Goal: Task Accomplishment & Management: Use online tool/utility

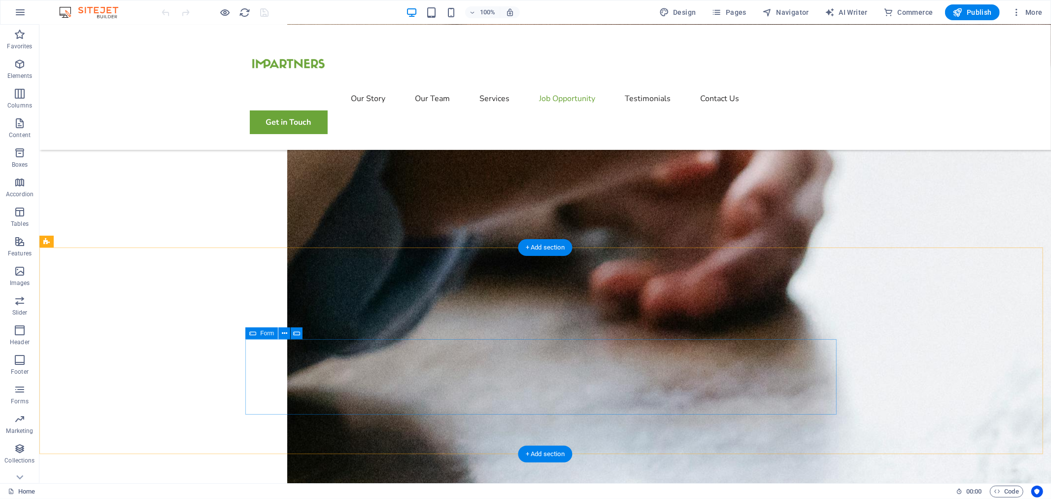
scroll to position [1670, 0]
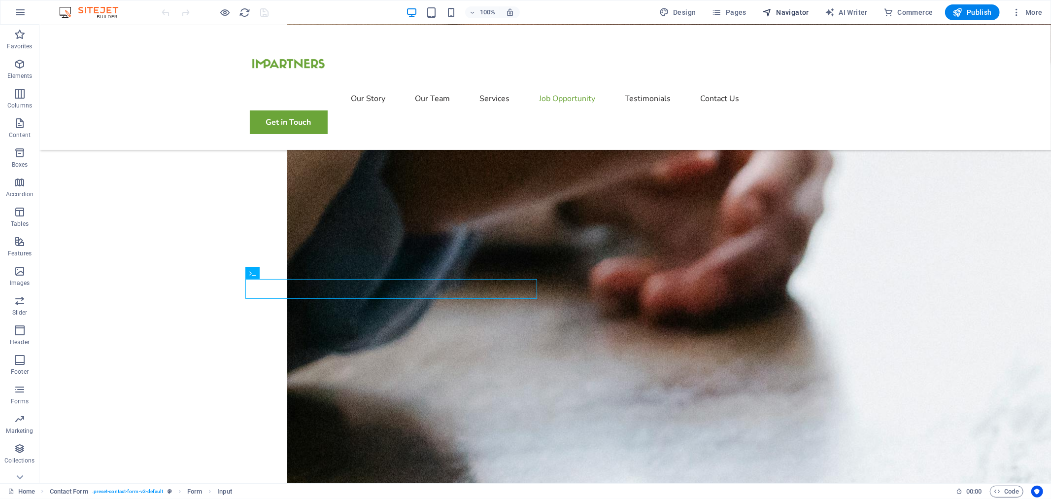
click at [0, 0] on span "Navigator" at bounding box center [0, 0] width 0 height 0
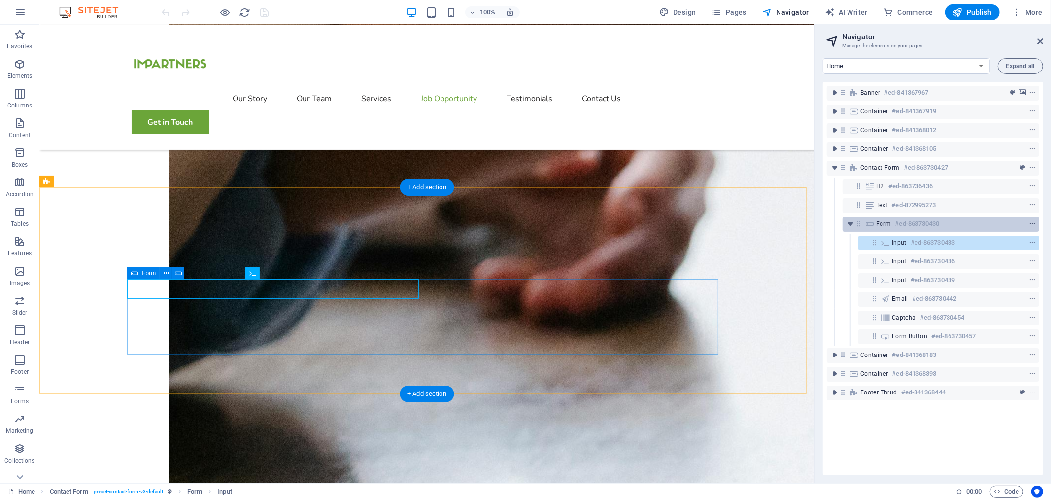
click at [1034, 223] on icon "context-menu" at bounding box center [1032, 223] width 7 height 7
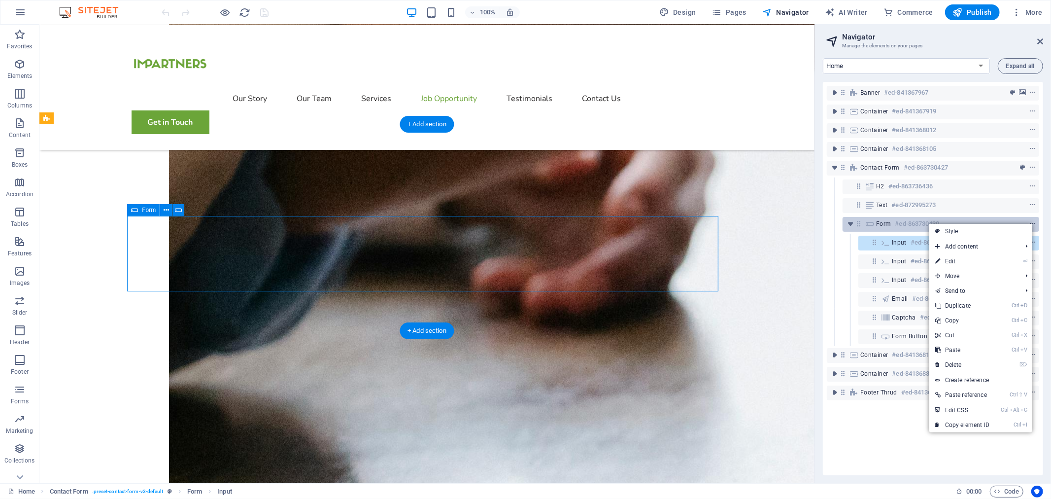
scroll to position [1733, 0]
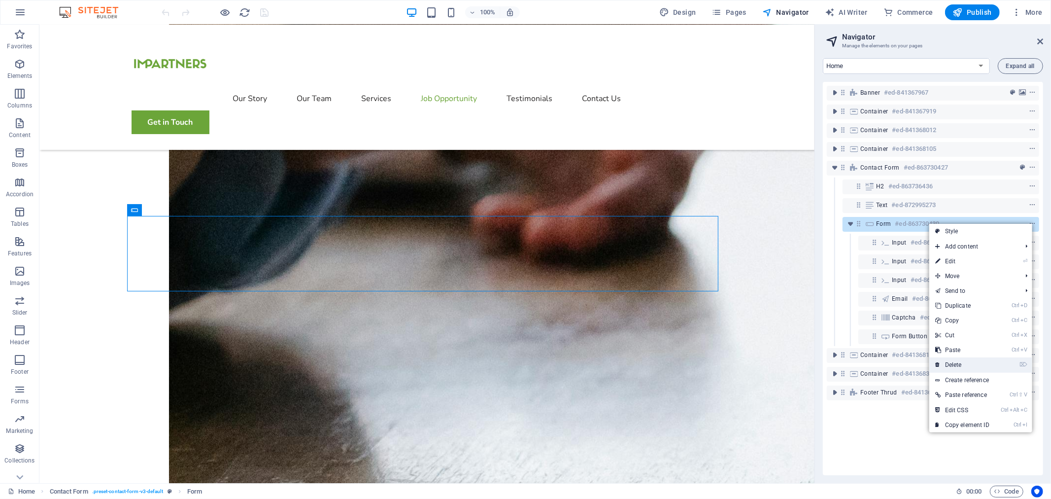
click at [963, 363] on link "⌦ Delete" at bounding box center [963, 364] width 66 height 15
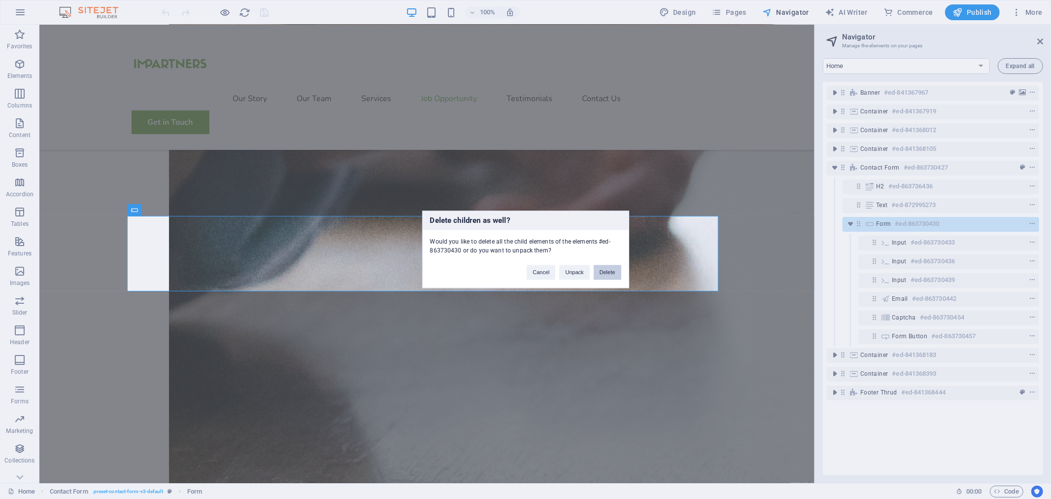
click at [612, 272] on button "Delete" at bounding box center [608, 272] width 28 height 15
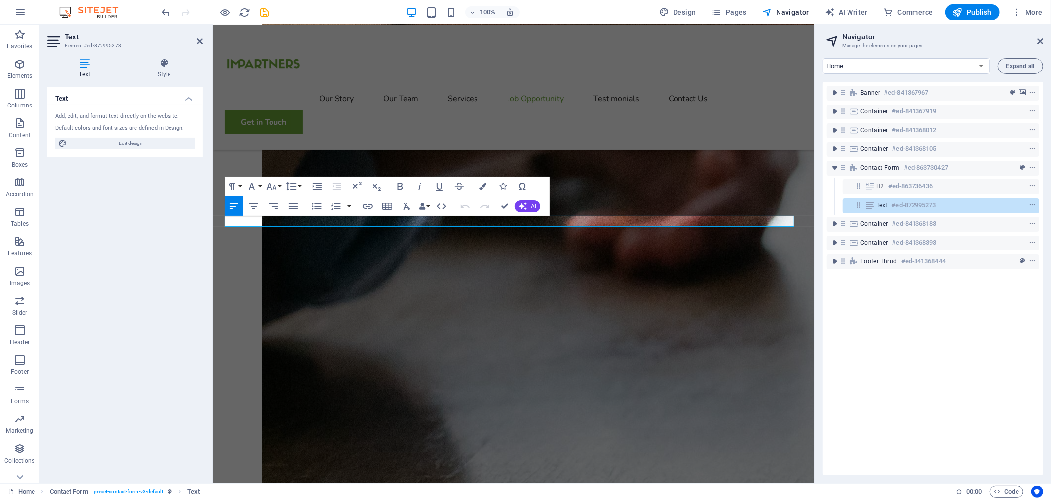
scroll to position [1747, 0]
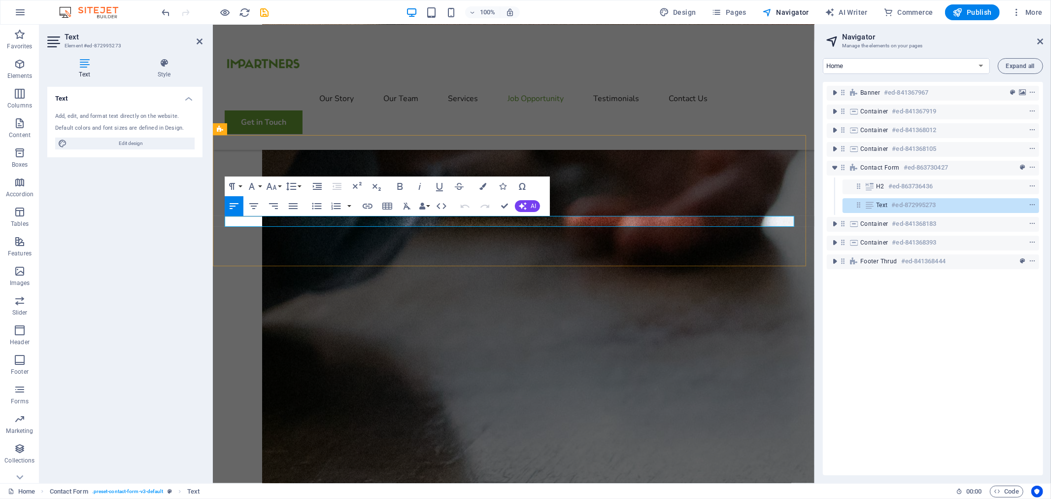
drag, startPoint x: 337, startPoint y: 222, endPoint x: 615, endPoint y: 228, distance: 278.1
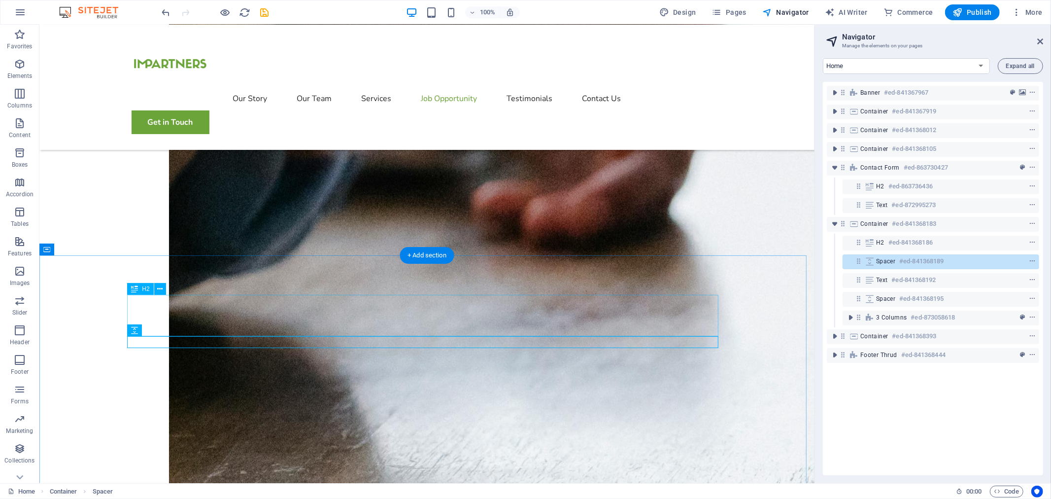
scroll to position [1733, 0]
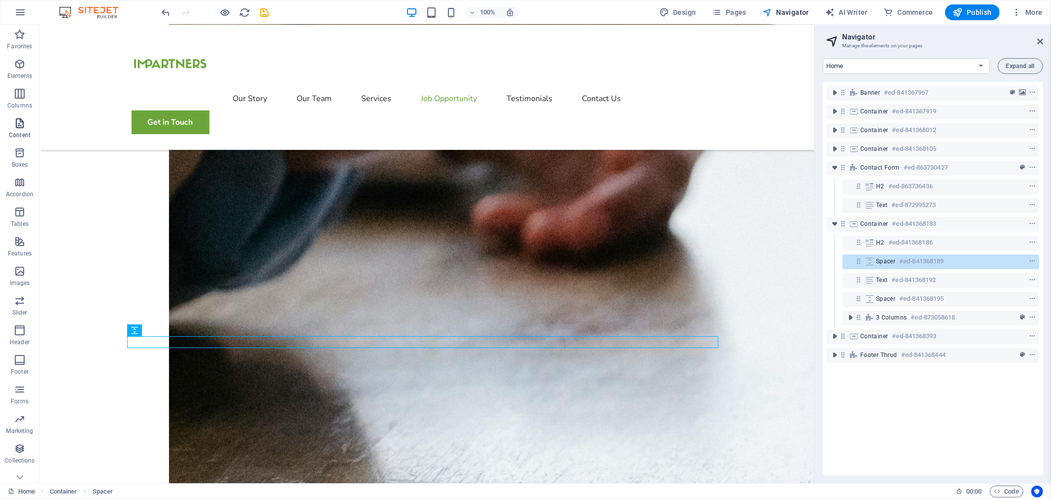
click at [24, 126] on icon "button" at bounding box center [20, 123] width 12 height 12
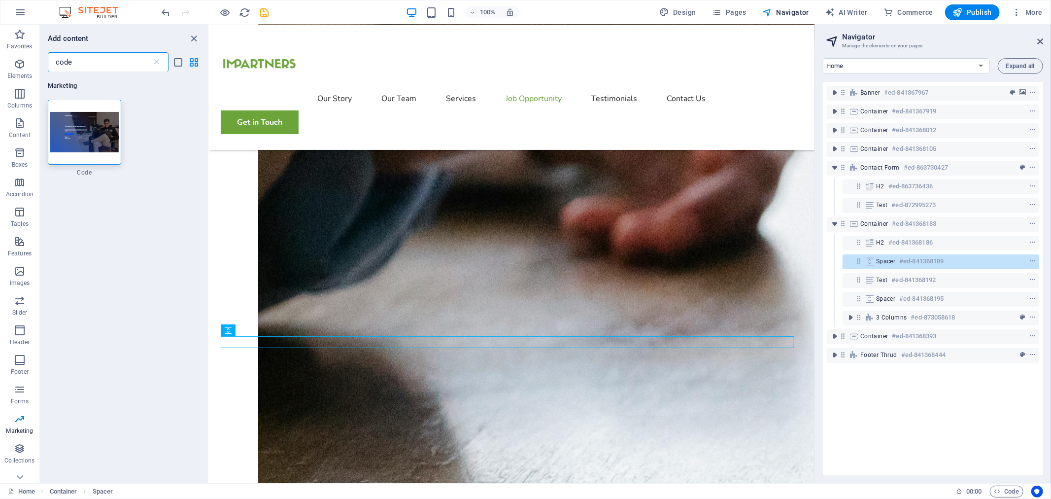
scroll to position [0, 0]
type input "code"
click at [20, 68] on icon "button" at bounding box center [20, 64] width 12 height 12
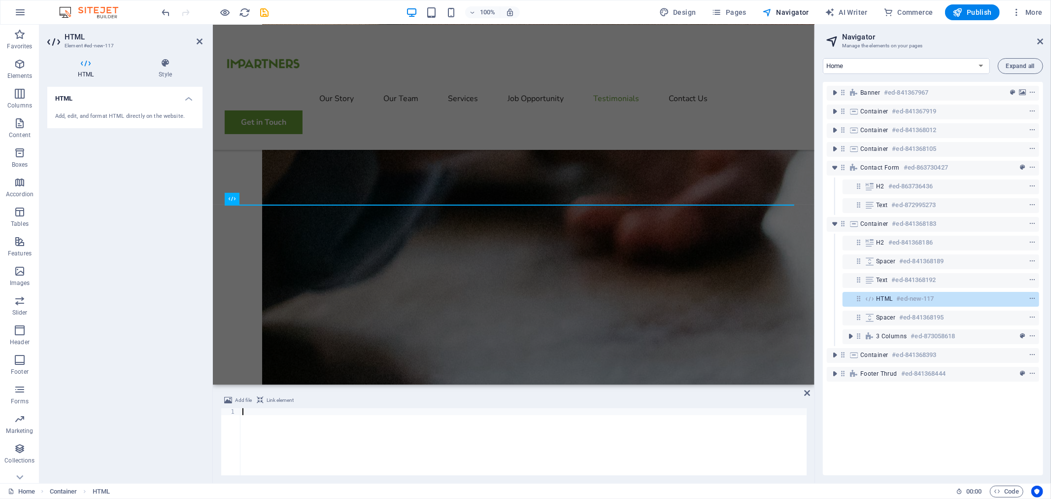
scroll to position [1945, 0]
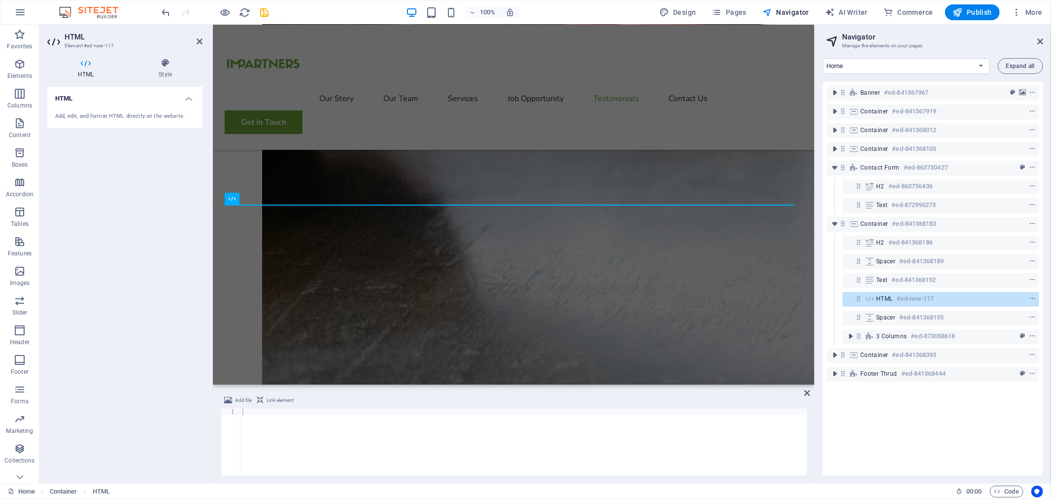
drag, startPoint x: 170, startPoint y: 11, endPoint x: 893, endPoint y: 298, distance: 777.8
click at [893, 298] on div "Home Favorites Elements Columns Content Boxes Accordion Tables Features Images …" at bounding box center [525, 254] width 1051 height 458
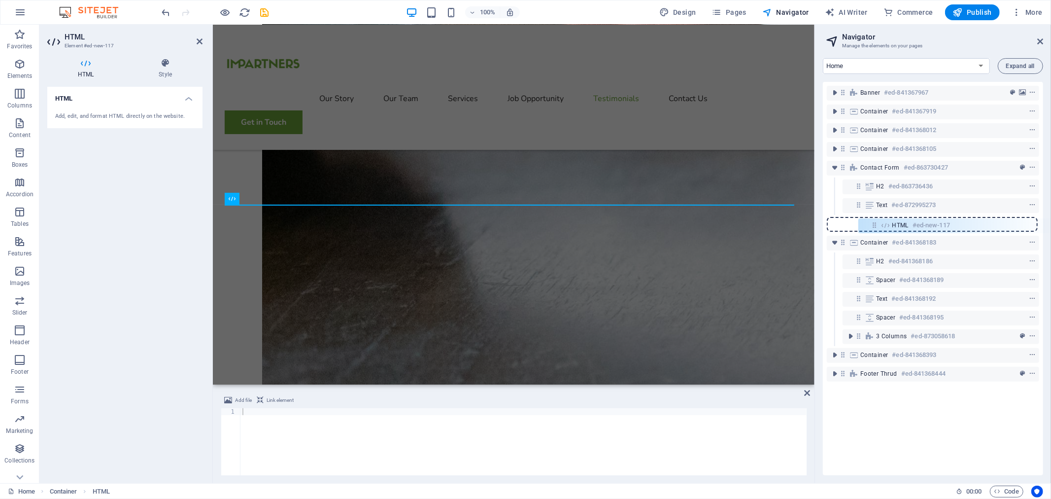
drag, startPoint x: 859, startPoint y: 297, endPoint x: 878, endPoint y: 216, distance: 83.0
click at [878, 216] on div "Banner #ed-841367967 Container #ed-841367919 Container #ed-841368012 Container …" at bounding box center [933, 278] width 220 height 393
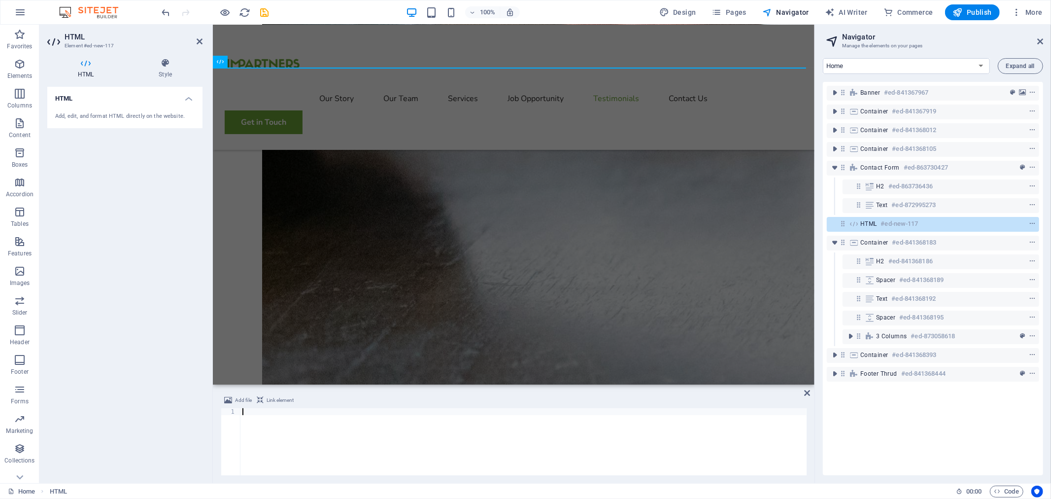
click at [569, 411] on div at bounding box center [524, 448] width 566 height 81
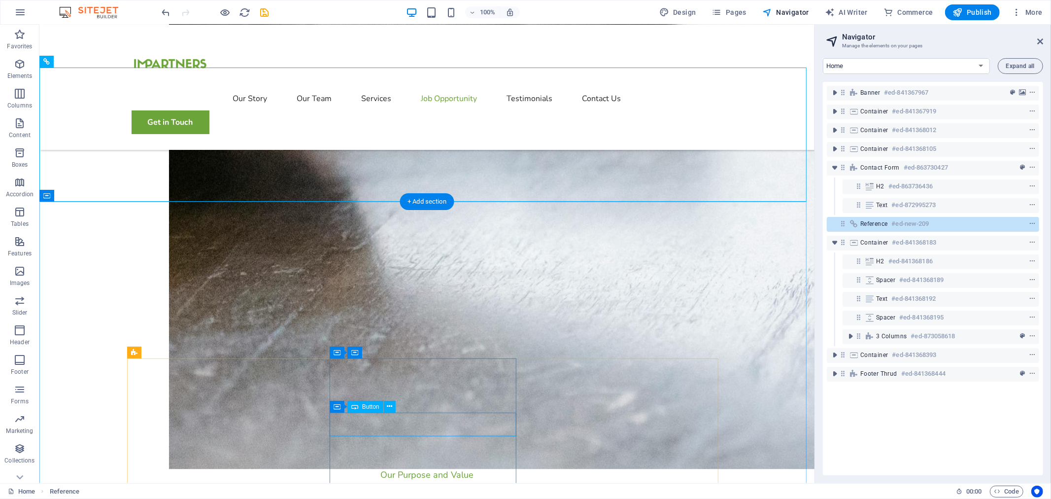
scroll to position [1921, 0]
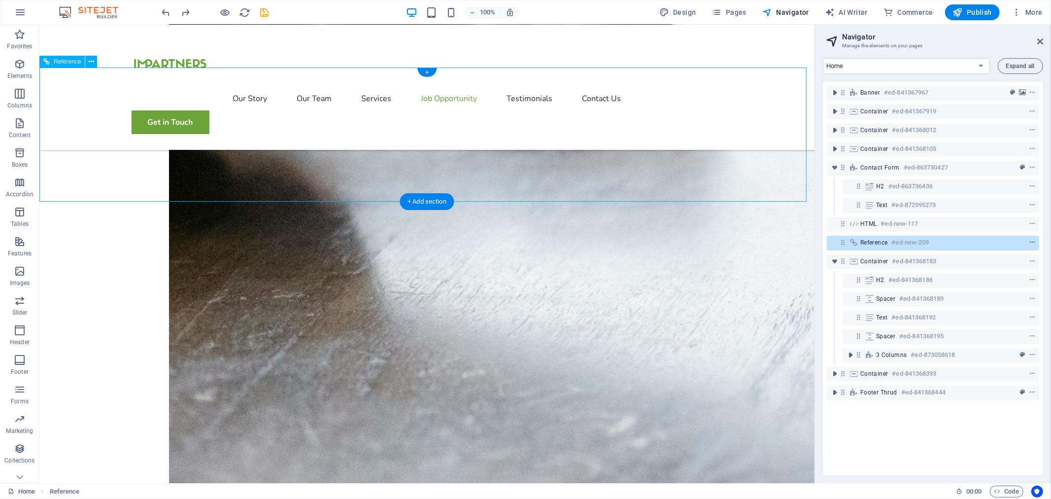
click at [1033, 240] on icon "context-menu" at bounding box center [1032, 242] width 7 height 7
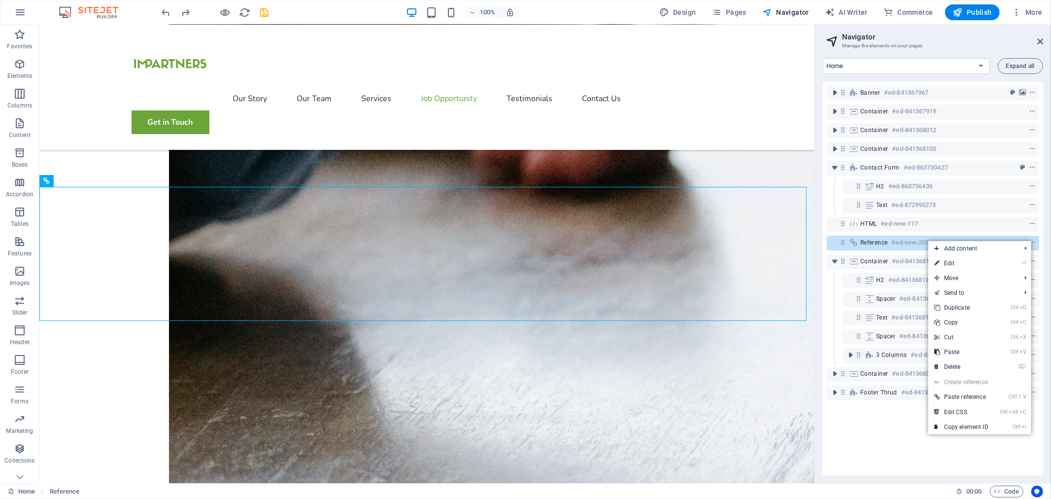
drag, startPoint x: 959, startPoint y: 364, endPoint x: 953, endPoint y: 347, distance: 18.4
click at [959, 364] on link "⌦ Delete" at bounding box center [962, 366] width 66 height 15
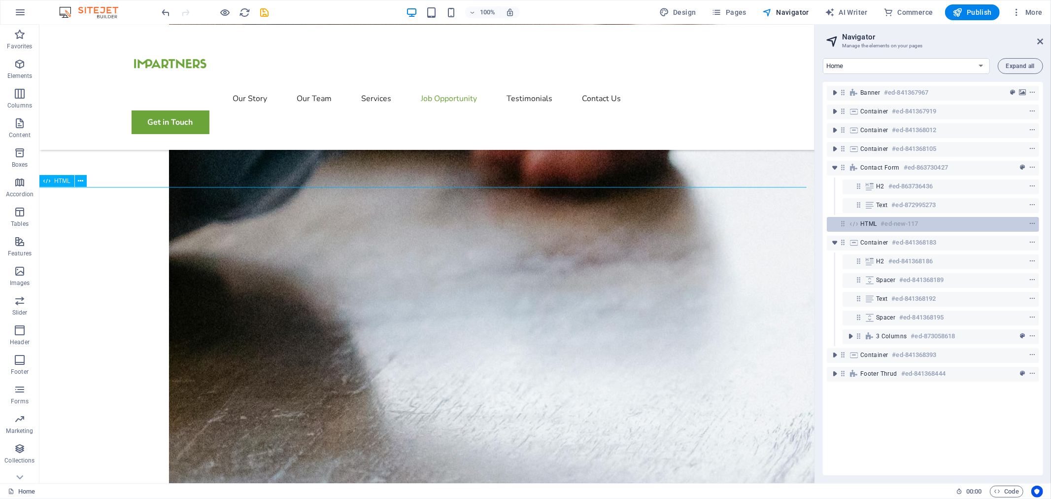
click at [880, 228] on div "HTML #ed-new-117" at bounding box center [926, 224] width 130 height 12
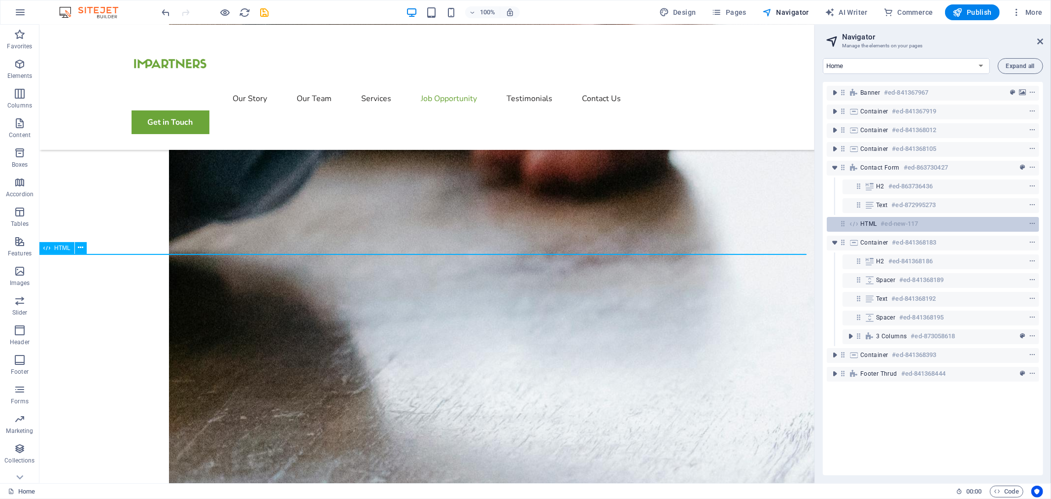
scroll to position [1734, 0]
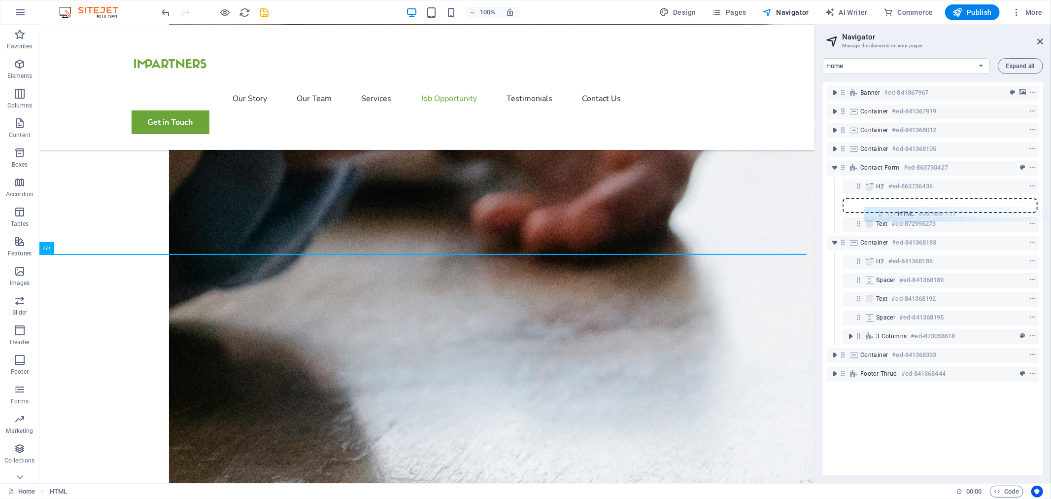
drag, startPoint x: 850, startPoint y: 220, endPoint x: 883, endPoint y: 210, distance: 35.1
click at [883, 211] on div "Banner #ed-841367967 Container #ed-841367919 Container #ed-841368012 Container …" at bounding box center [933, 278] width 220 height 393
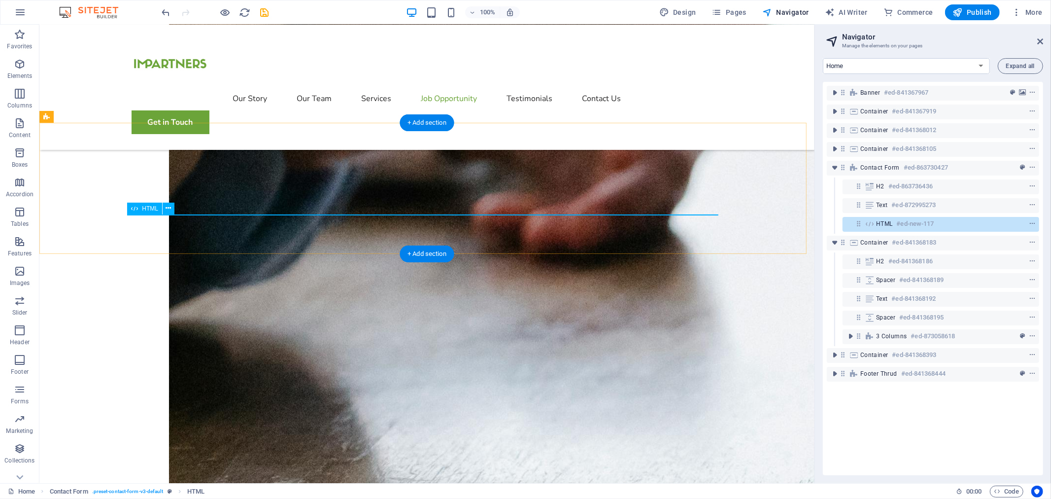
click at [875, 224] on div "HTML #ed-new-117" at bounding box center [941, 224] width 197 height 15
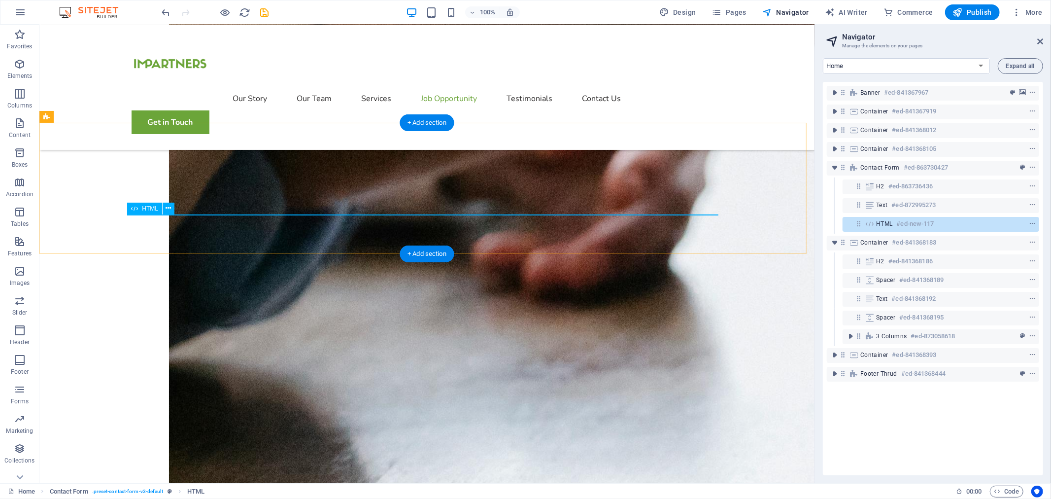
click at [875, 224] on div "HTML #ed-new-117" at bounding box center [941, 224] width 197 height 15
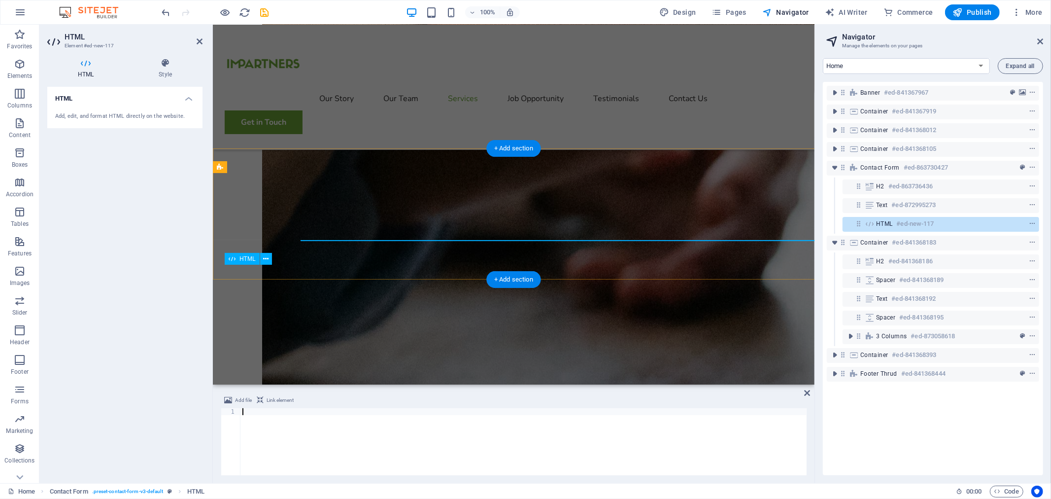
scroll to position [1709, 0]
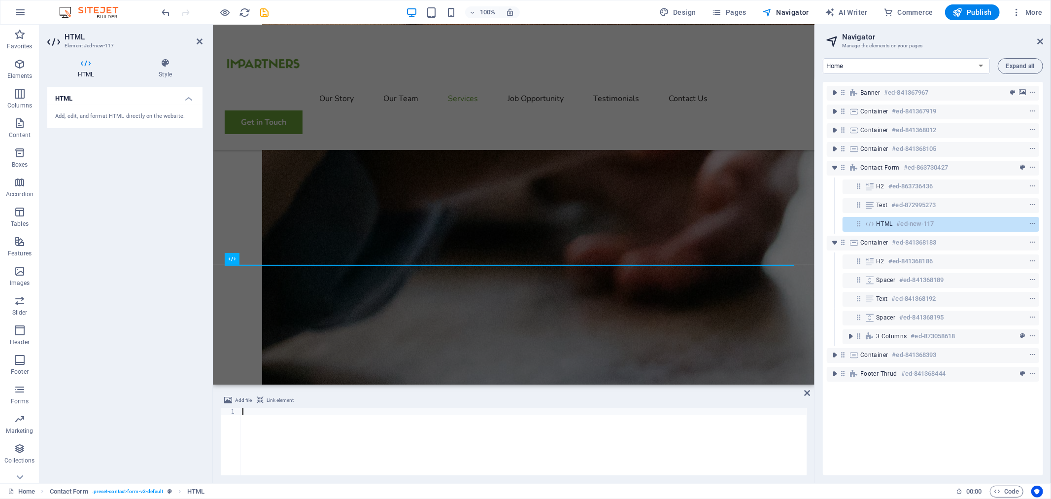
click at [356, 415] on div at bounding box center [524, 448] width 566 height 81
click at [350, 422] on div at bounding box center [524, 448] width 566 height 81
paste textarea "<script src="[URL][DOMAIN_NAME]"></script>"
type textarea "<script src="[URL][DOMAIN_NAME]"></script>"
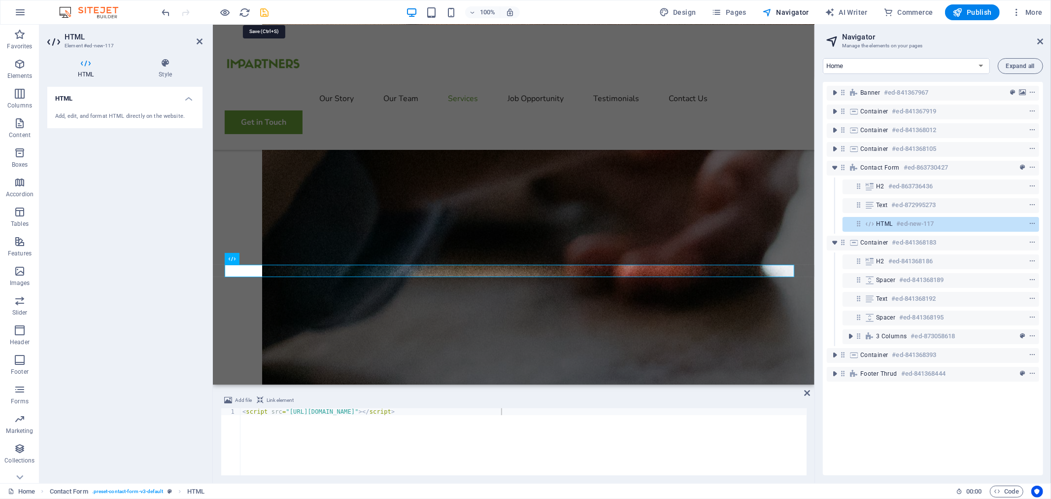
drag, startPoint x: 268, startPoint y: 11, endPoint x: 255, endPoint y: 2, distance: 15.6
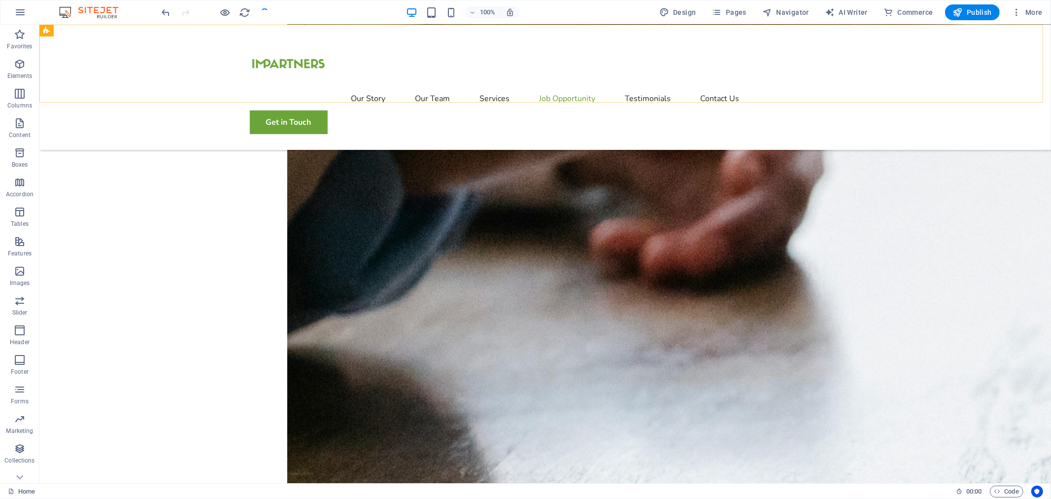
scroll to position [1695, 0]
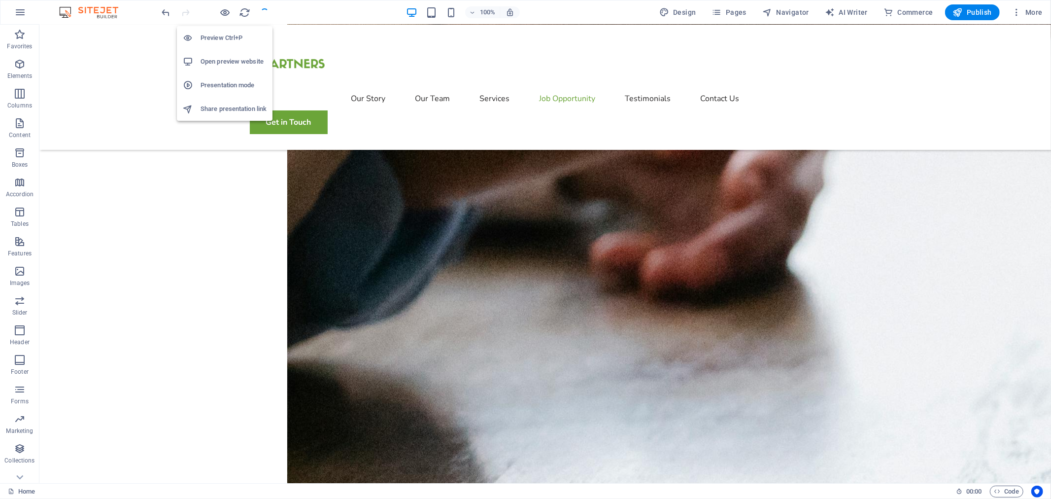
click at [230, 58] on h6 "Open preview website" at bounding box center [234, 62] width 66 height 12
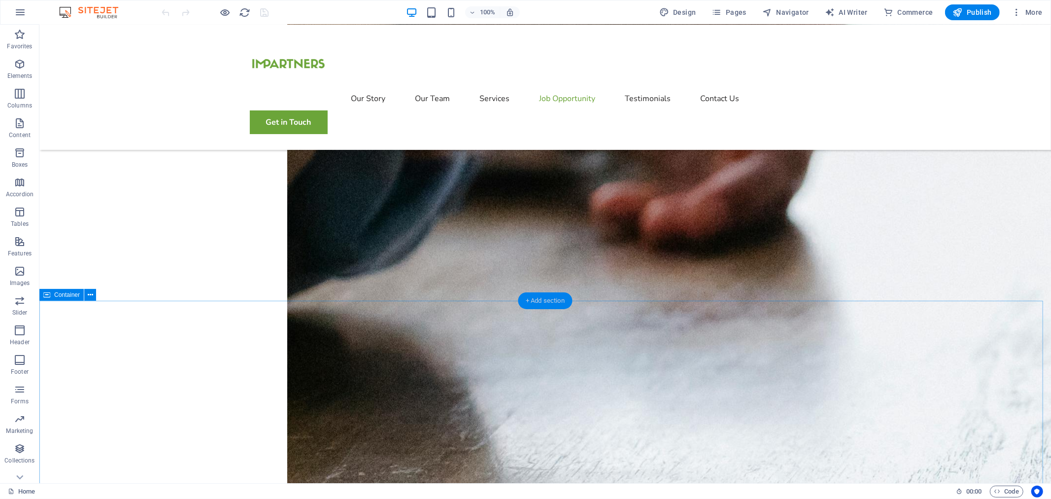
scroll to position [1698, 0]
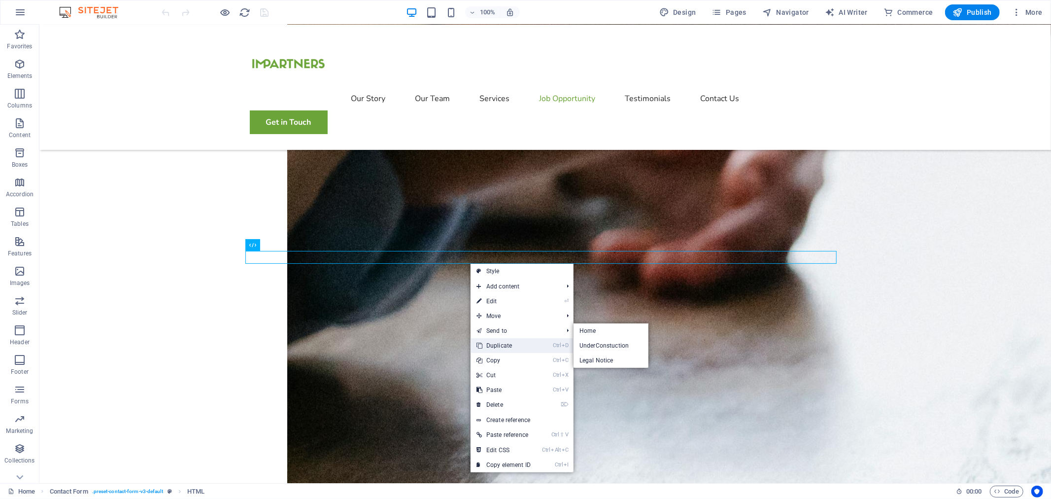
click at [539, 344] on li "Ctrl D Duplicate" at bounding box center [522, 345] width 103 height 15
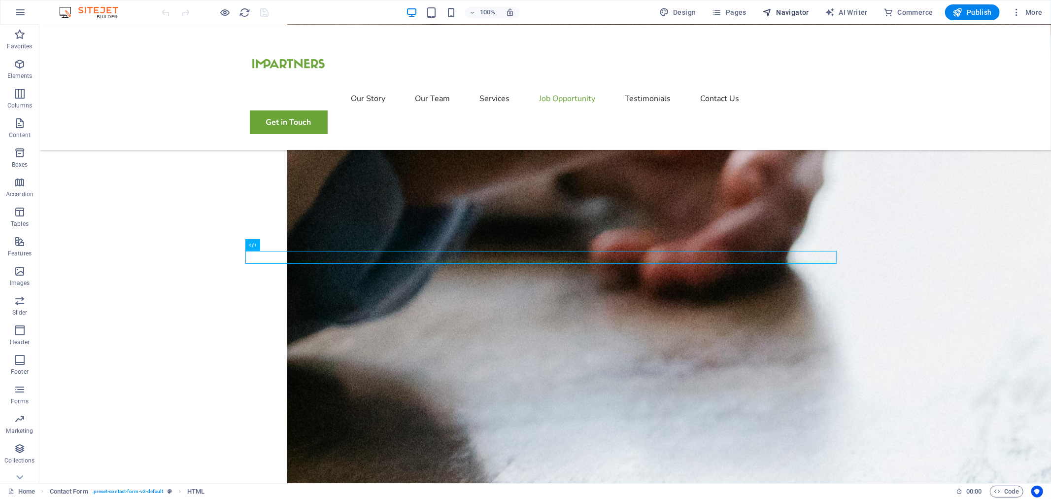
click at [0, 0] on span "Navigator" at bounding box center [0, 0] width 0 height 0
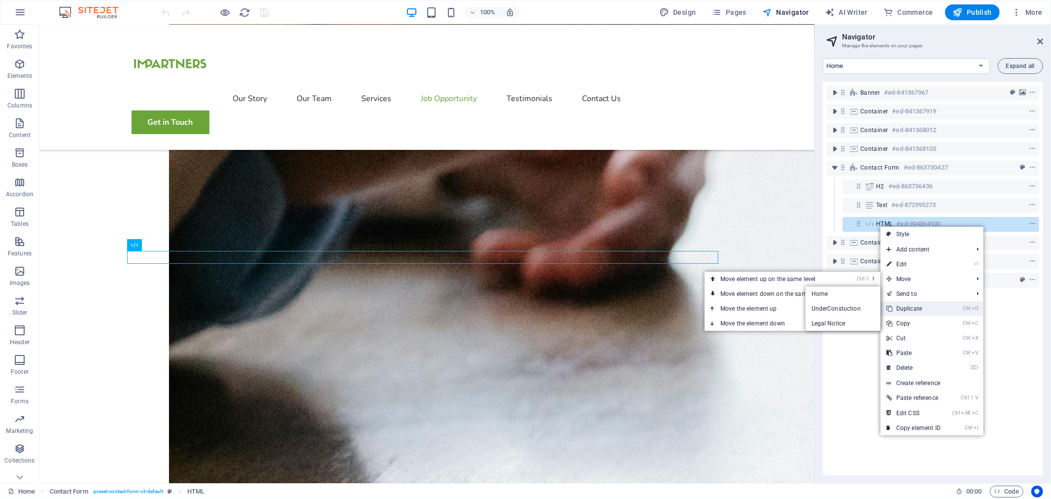
click at [913, 307] on link "Ctrl D Duplicate" at bounding box center [914, 308] width 66 height 15
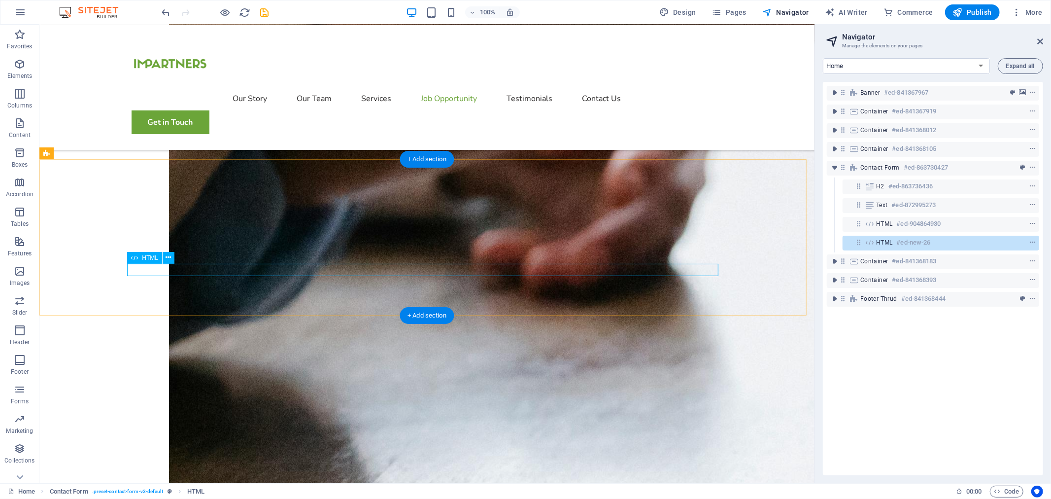
click at [878, 240] on span "HTML" at bounding box center [884, 243] width 17 height 8
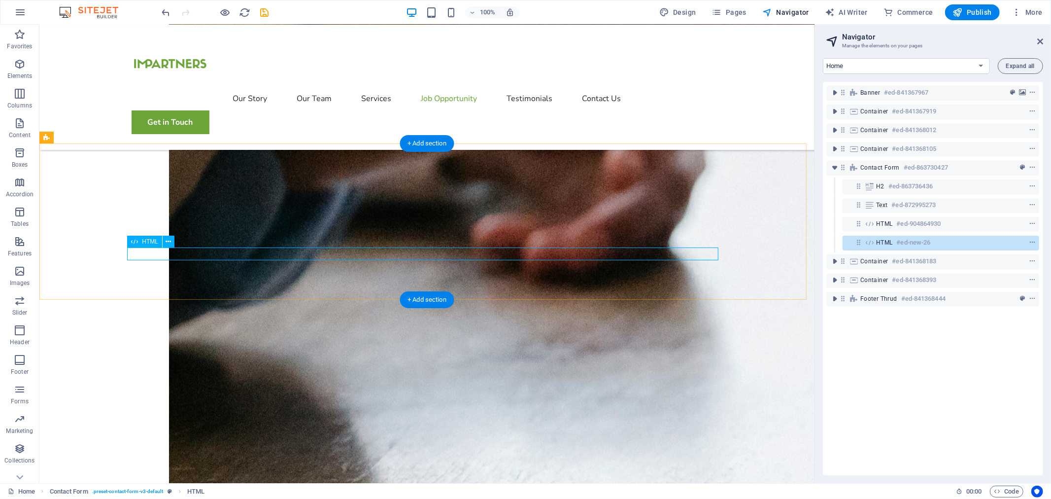
click at [878, 240] on span "HTML" at bounding box center [884, 243] width 17 height 8
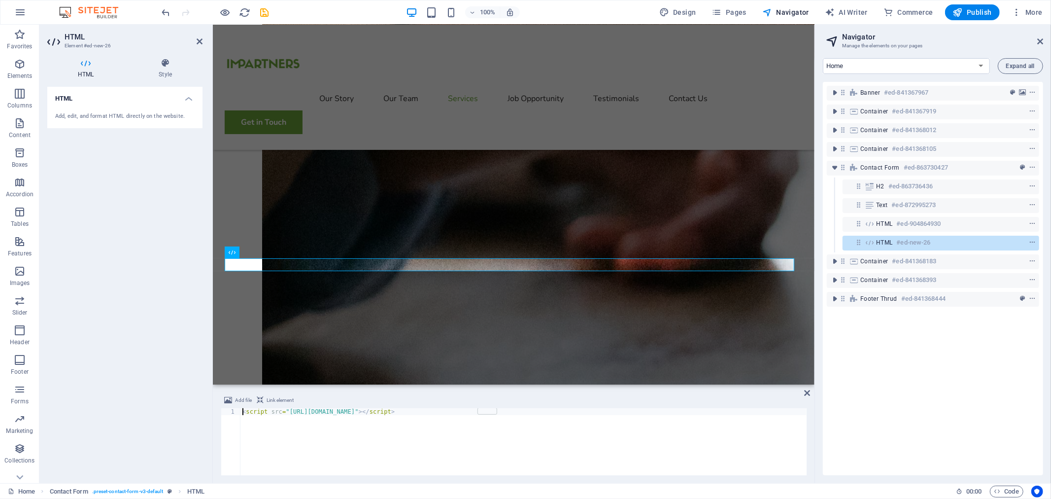
click at [421, 442] on div "< script src = "https://assets.saconstruct.com.au/frm_embed/imp-resume" > </ sc…" at bounding box center [524, 448] width 566 height 81
drag, startPoint x: 562, startPoint y: 421, endPoint x: 128, endPoint y: 371, distance: 437.3
click at [129, 371] on div "HTML Element #ed-new-26 HTML Style HTML Add, edit, and format HTML directly on …" at bounding box center [426, 254] width 775 height 458
paste textarea
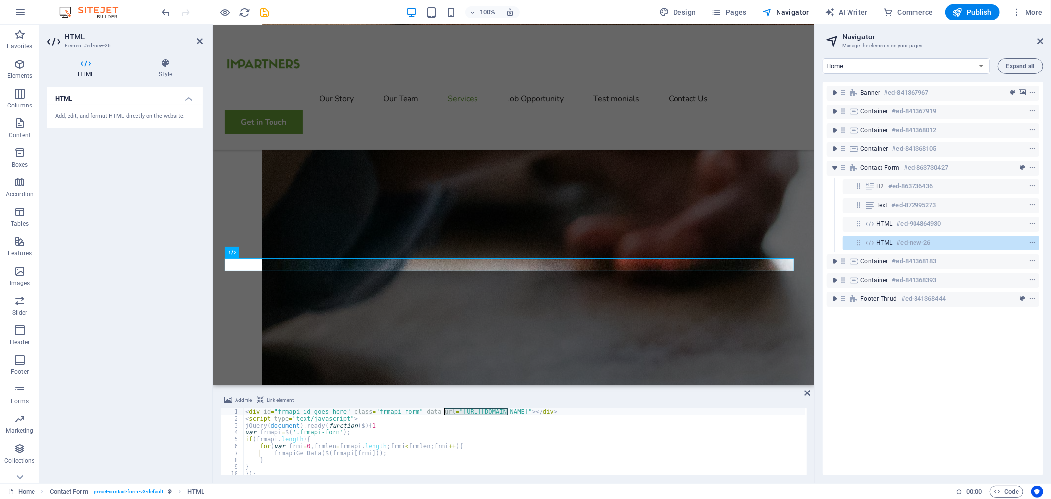
drag, startPoint x: 509, startPoint y: 410, endPoint x: 445, endPoint y: 415, distance: 63.8
click at [445, 415] on div "< div id = "frmapi-id-goes-here" class = "frmapi-form" data-url = "http://yours…" at bounding box center [525, 448] width 562 height 81
paste textarea "s://assets.saconstruct.com.au/"
drag, startPoint x: 627, startPoint y: 412, endPoint x: 666, endPoint y: 411, distance: 39.4
click at [666, 411] on div "< div id = "frmapi-id-goes-here" class = "frmapi-form" data-url = "https://asse…" at bounding box center [525, 448] width 562 height 81
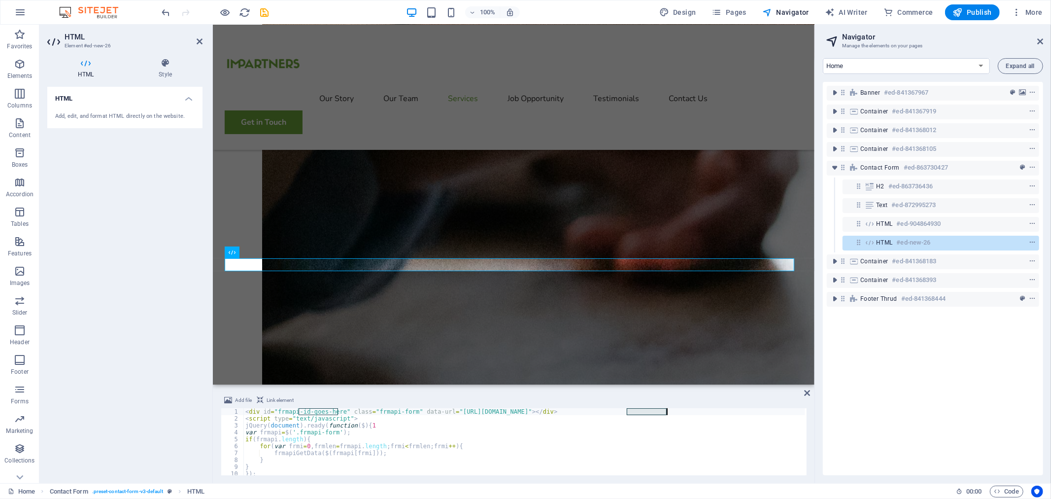
scroll to position [0, 31]
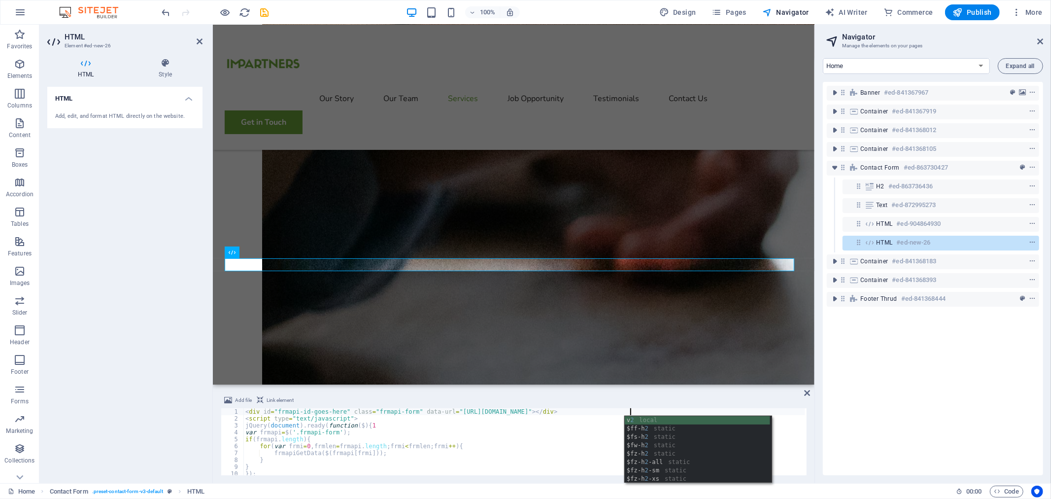
click at [412, 413] on div "< div id = "frmapi-id-goes-here" class = "frmapi-form" data-url = "https://asse…" at bounding box center [525, 448] width 562 height 81
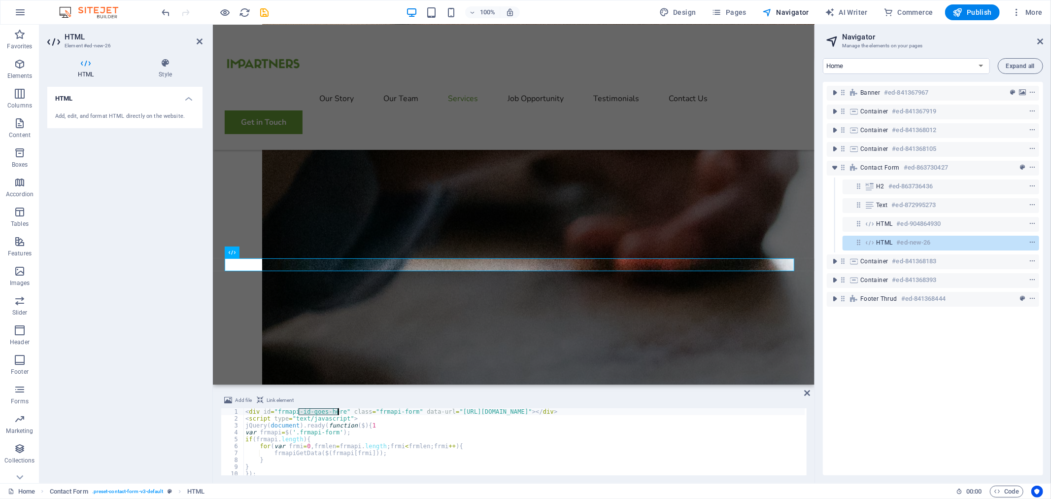
drag, startPoint x: 299, startPoint y: 411, endPoint x: 338, endPoint y: 411, distance: 38.9
click at [338, 411] on div "< div id = "frmapi-id-goes-here" class = "frmapi-form" data-url = "https://asse…" at bounding box center [525, 448] width 562 height 81
type textarea "<div id="frmapi-2" class="frmapi-form" data-url="https://assets.saconstruct.com…"
click at [926, 356] on div "Banner #ed-841367967 Container #ed-841367919 Container #ed-841368012 Container …" at bounding box center [933, 278] width 220 height 393
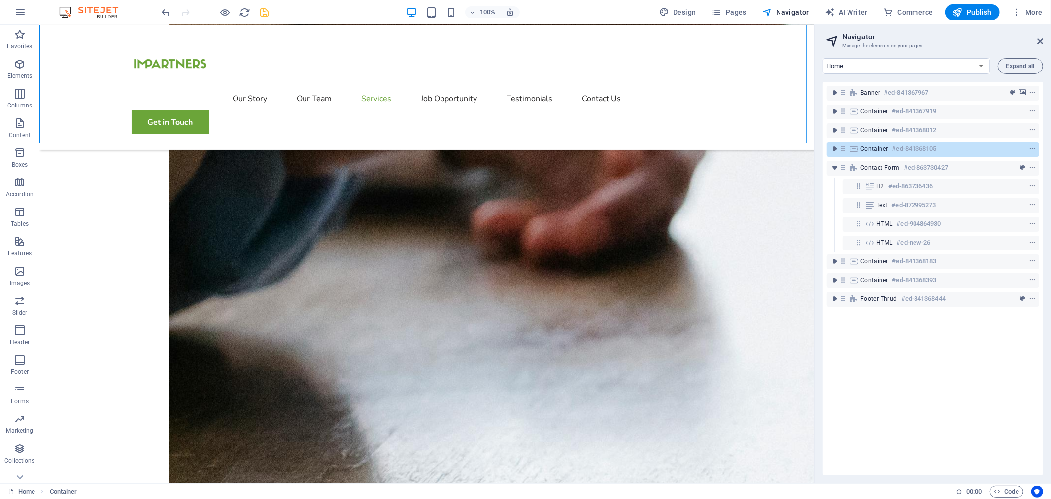
scroll to position [1714, 0]
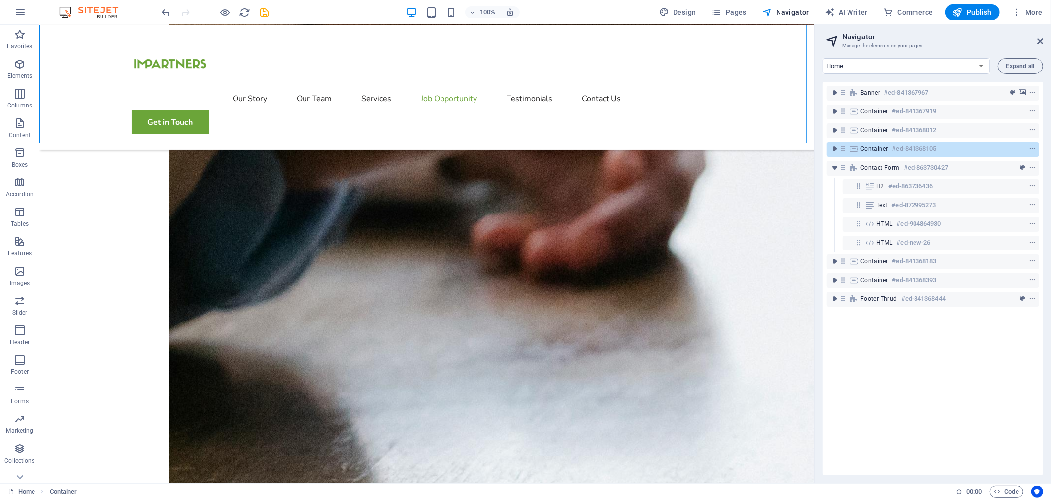
click at [0, 0] on div at bounding box center [0, 0] width 0 height 0
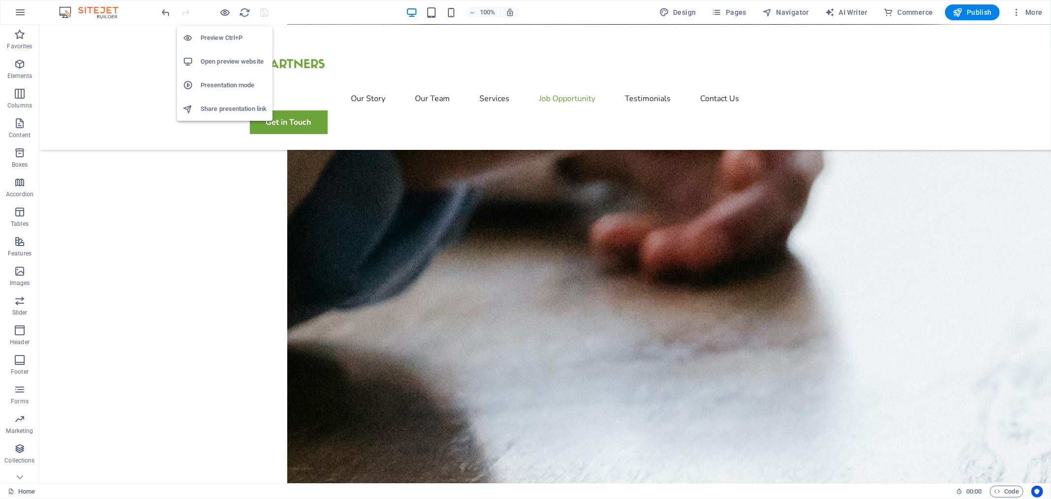
click at [227, 58] on h6 "Open preview website" at bounding box center [234, 62] width 66 height 12
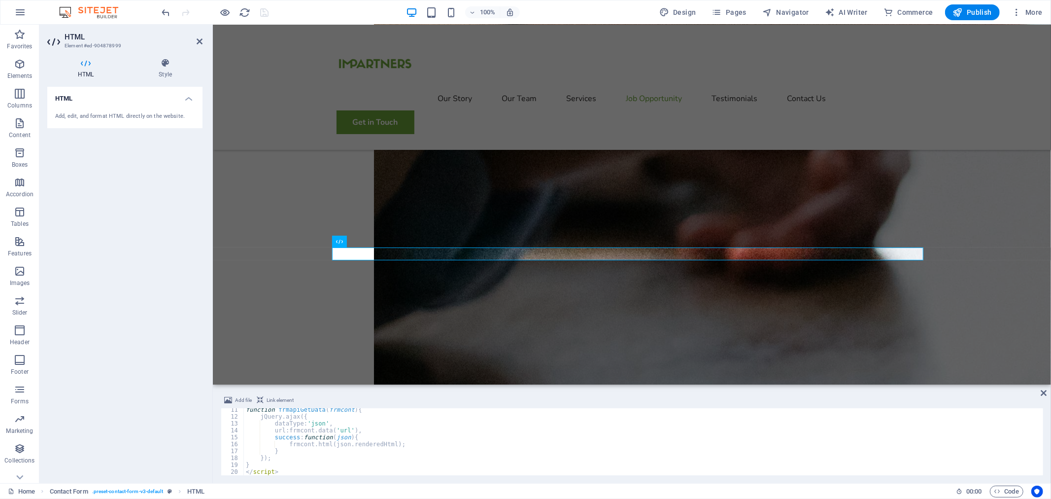
scroll to position [71, 0]
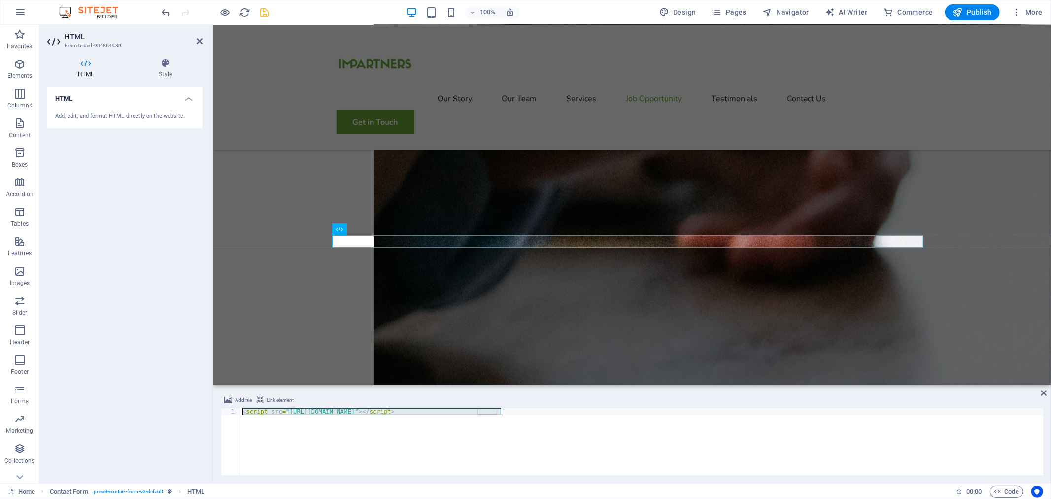
drag, startPoint x: 522, startPoint y: 415, endPoint x: 198, endPoint y: 386, distance: 325.1
click at [198, 386] on div "HTML Element #ed-904864930 HTML Style HTML Add, edit, and format HTML directly …" at bounding box center [545, 254] width 1012 height 458
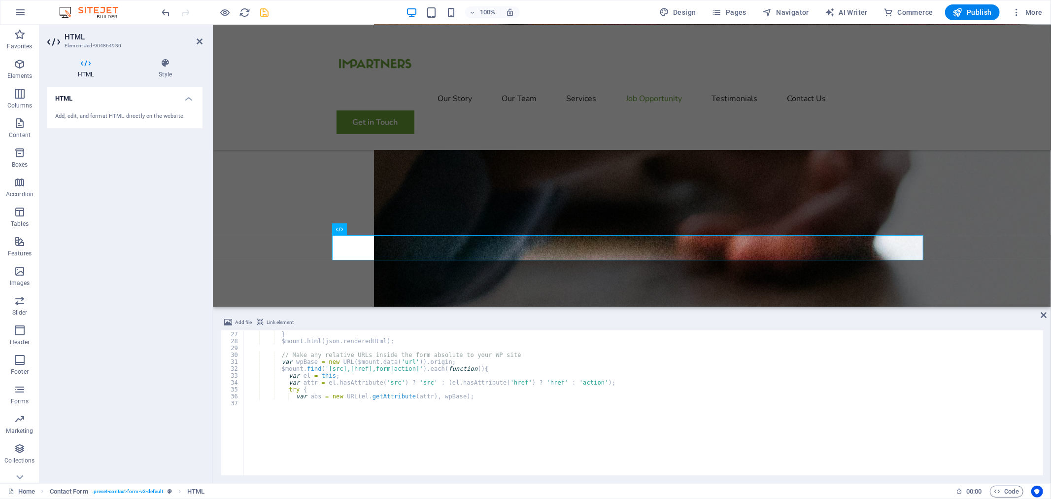
scroll to position [178, 0]
drag, startPoint x: 378, startPoint y: 385, endPoint x: 160, endPoint y: 281, distance: 240.8
click at [373, 304] on div "H2 Banner Container Text image overlap Container Text Spacer Container Text Spa…" at bounding box center [632, 254] width 839 height 458
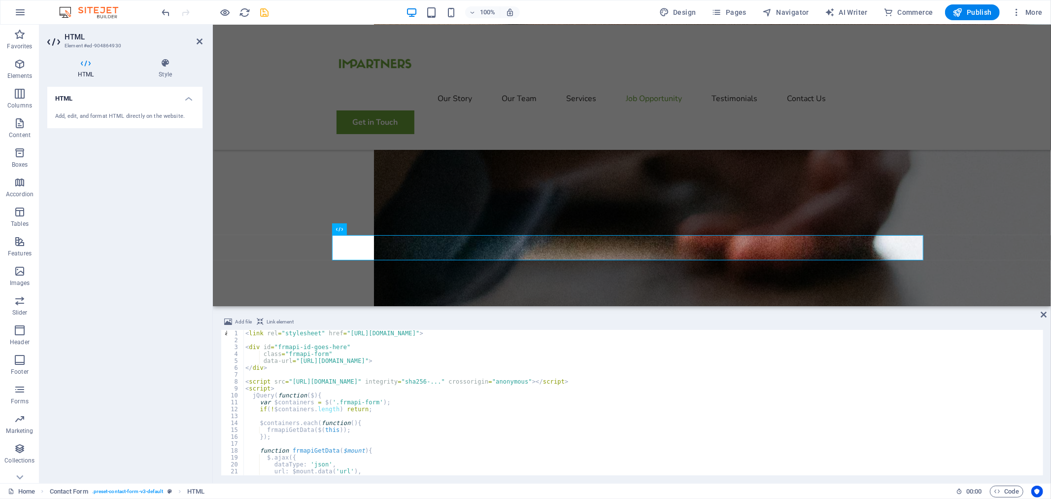
scroll to position [0, 0]
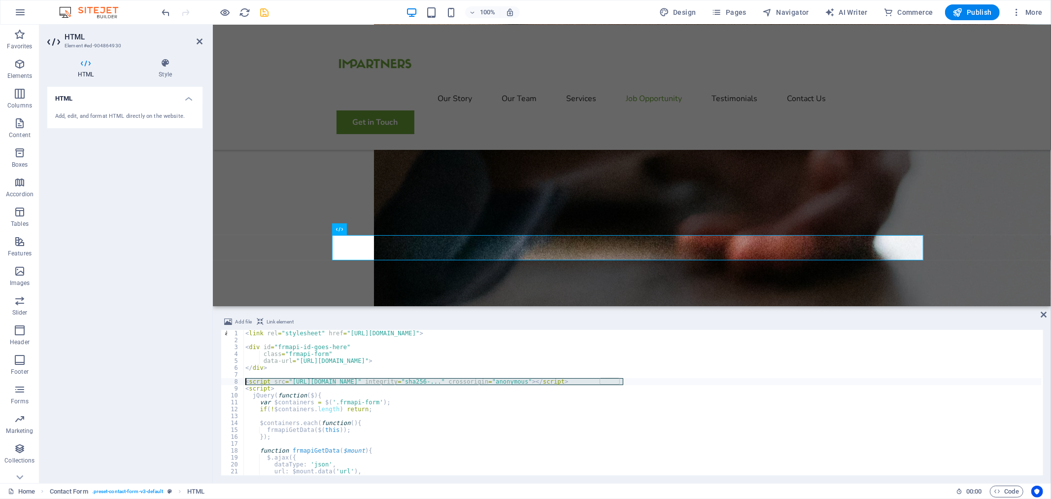
drag, startPoint x: 644, startPoint y: 381, endPoint x: 225, endPoint y: 381, distance: 419.0
click at [225, 381] on div "</script> 1 2 3 4 5 6 7 8 9 10 11 12 13 14 15 16 17 18 19 20 21 22 23 < link re…" at bounding box center [632, 402] width 823 height 145
type textarea "<script src="https://code.jquery.com/jquery-3.7.1.min.js" integrity="sha256-...…"
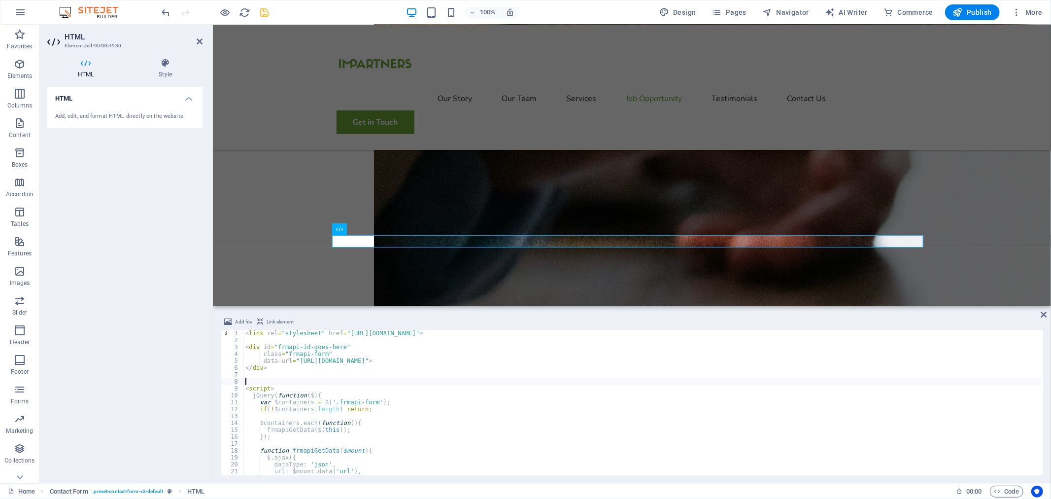
type textarea "<script>"
drag, startPoint x: 275, startPoint y: 344, endPoint x: 282, endPoint y: 344, distance: 7.9
click at [282, 344] on div "< link rel = "stylesheet" href = "https://YOUR-WP-SITE.com/wp-content/plugins/f…" at bounding box center [643, 409] width 799 height 159
click at [278, 346] on div "< link rel = "stylesheet" href = "https://YOUR-WP-SITE.com/wp-content/plugins/f…" at bounding box center [643, 409] width 799 height 159
drag, startPoint x: 299, startPoint y: 345, endPoint x: 338, endPoint y: 347, distance: 39.0
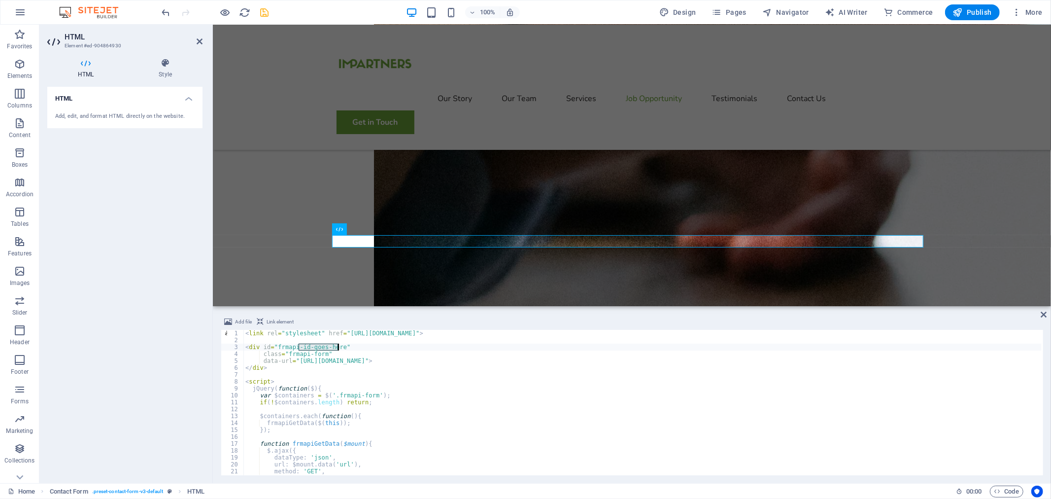
click at [338, 347] on div "< link rel = "stylesheet" href = "https://YOUR-WP-SITE.com/wp-content/plugins/f…" at bounding box center [643, 409] width 799 height 159
paste textarea "2"
drag, startPoint x: 449, startPoint y: 361, endPoint x: 471, endPoint y: 361, distance: 22.2
click at [471, 361] on div "< link rel = "stylesheet" href = "https://YOUR-WP-SITE.com/wp-content/plugins/f…" at bounding box center [643, 409] width 799 height 159
paste textarea "2"
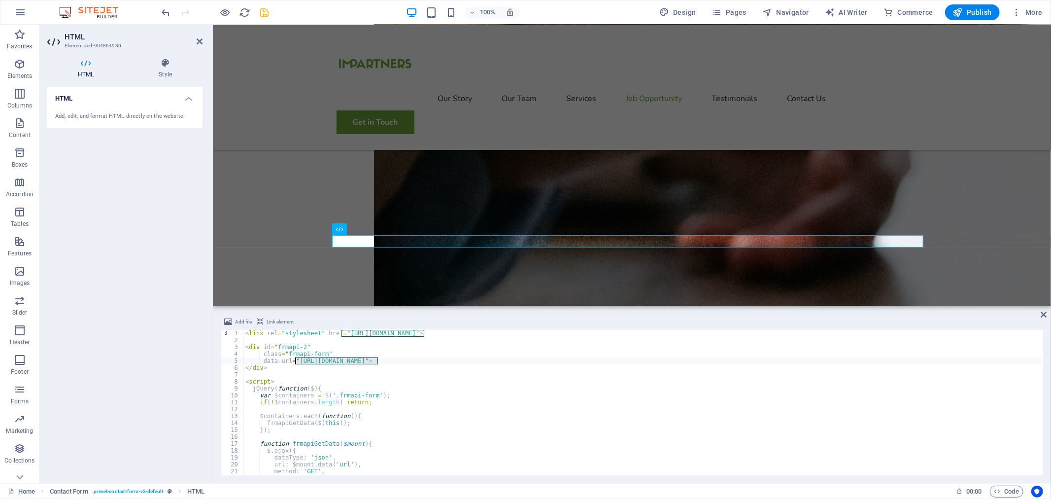
drag, startPoint x: 377, startPoint y: 358, endPoint x: 295, endPoint y: 358, distance: 82.3
click at [295, 358] on div "< link rel = "stylesheet" href = "https://YOUR-WP-SITE.com/wp-content/plugins/f…" at bounding box center [643, 409] width 799 height 159
paste textarea "assets.saconstruct.com.au"
drag, startPoint x: 422, startPoint y: 332, endPoint x: 342, endPoint y: 334, distance: 80.4
click at [342, 334] on div "< link rel = "stylesheet" href = "https://YOUR-WP-SITE.com/wp-content/plugins/f…" at bounding box center [643, 409] width 799 height 159
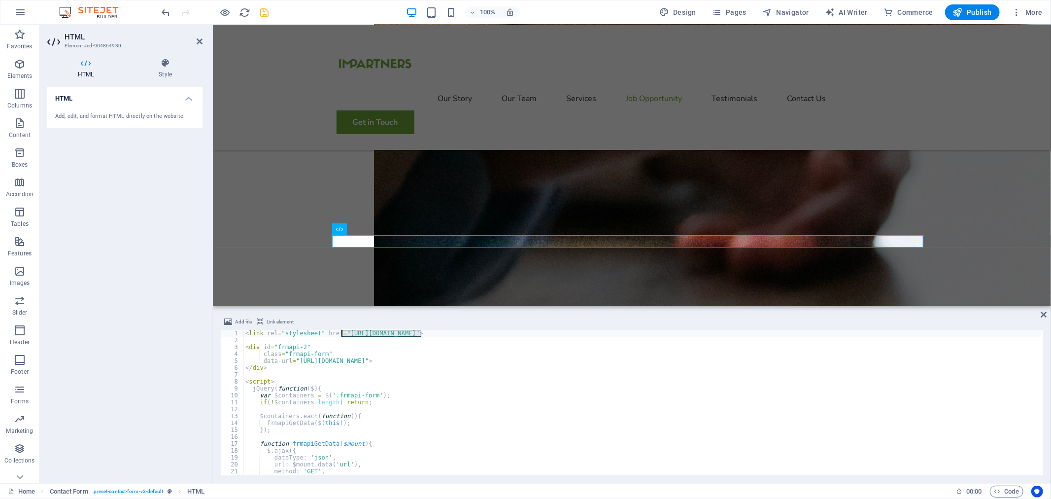
paste textarea "assets.saconstruct.com.au/"
click at [449, 401] on div "< link rel = "stylesheet" href = "https://assets.saconstruct.com.au/wp-content/…" at bounding box center [643, 409] width 799 height 159
type textarea "if(!$containers.length) return;"
click at [264, 16] on icon "save" at bounding box center [264, 12] width 11 height 11
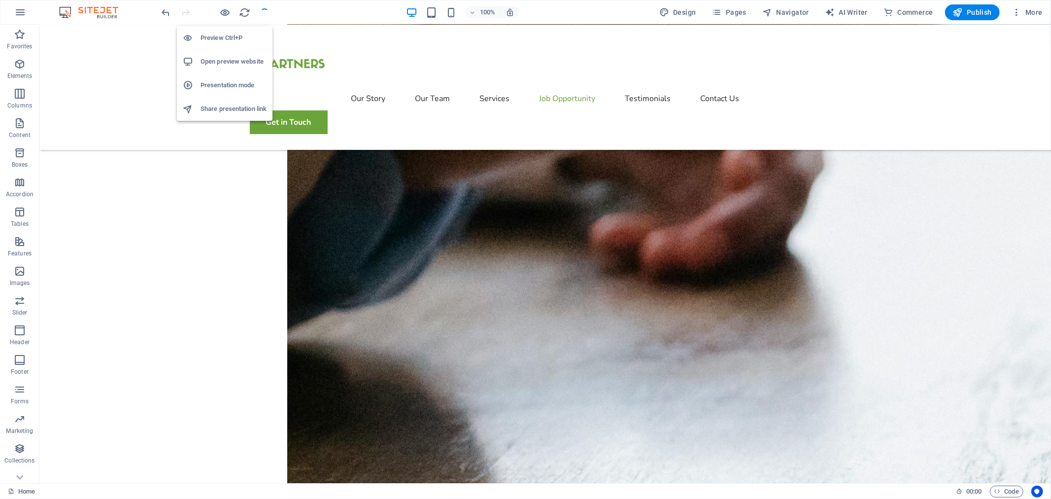
click at [227, 58] on h6 "Open preview website" at bounding box center [234, 62] width 66 height 12
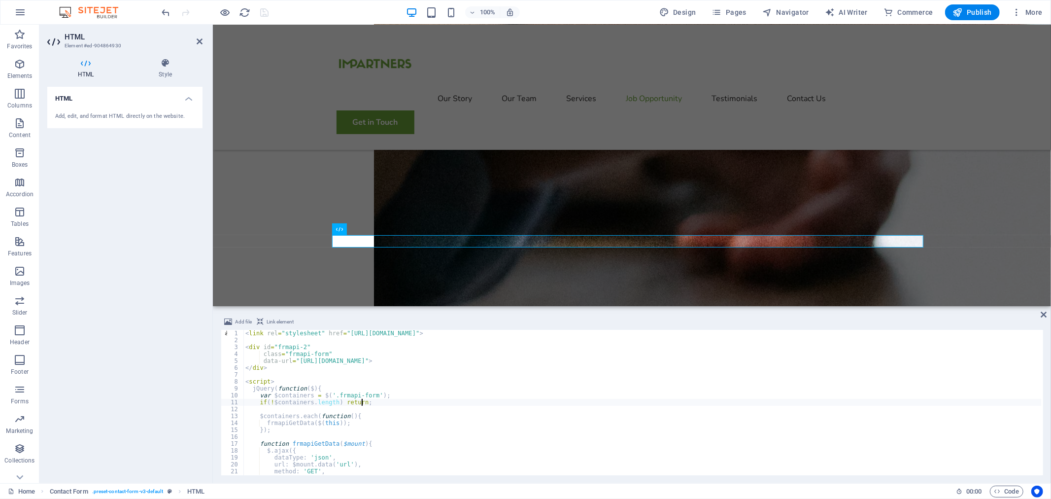
click at [282, 376] on div "< link rel = "stylesheet" href = "https://assets.saconstruct.com.au/wp-content/…" at bounding box center [643, 409] width 799 height 159
paste textarea "</script>"
type textarea "</script>"
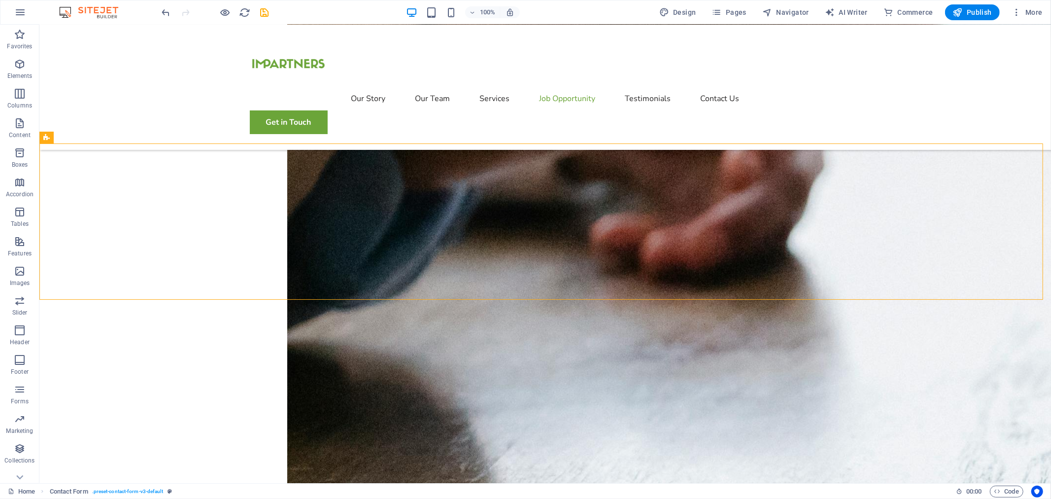
click at [267, 12] on icon "save" at bounding box center [264, 12] width 11 height 11
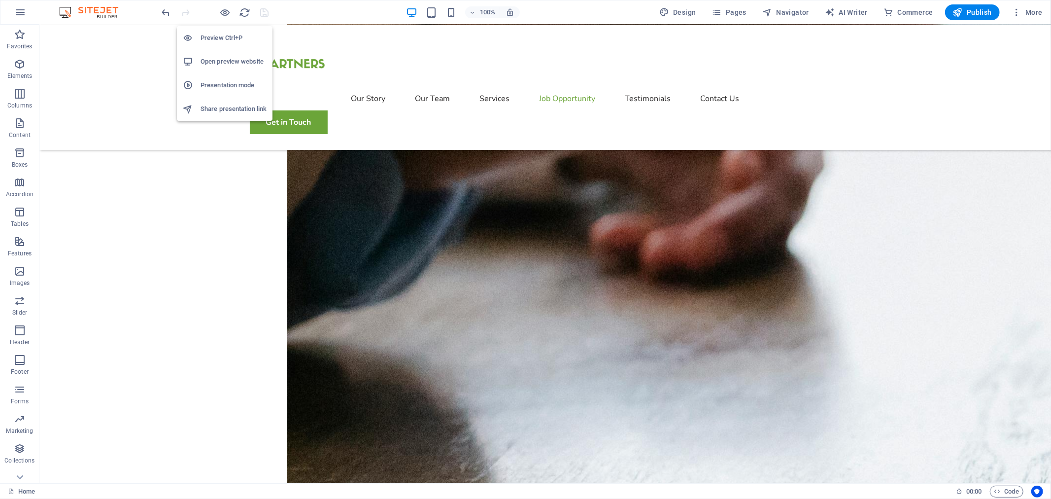
click at [252, 59] on h6 "Open preview website" at bounding box center [234, 62] width 66 height 12
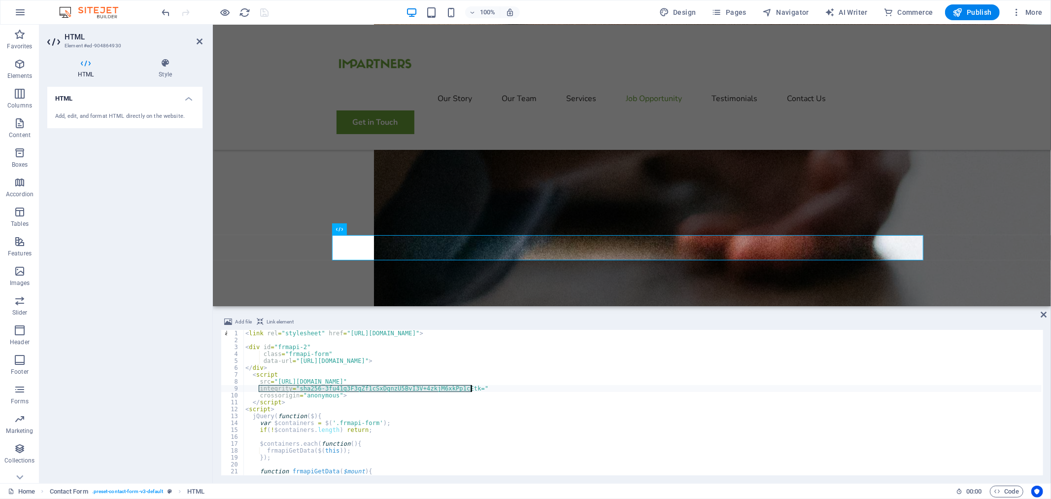
drag, startPoint x: 260, startPoint y: 388, endPoint x: 490, endPoint y: 387, distance: 229.2
click at [490, 387] on div "< link rel = "stylesheet" href = "https://assets.saconstruct.com.au/wp-content/…" at bounding box center [643, 409] width 799 height 159
type textarea "integrity="sha256-3fu41g3F3gZf1cSxDgnzU5BvI3V+4zkjM6xkPp1cEtk=""
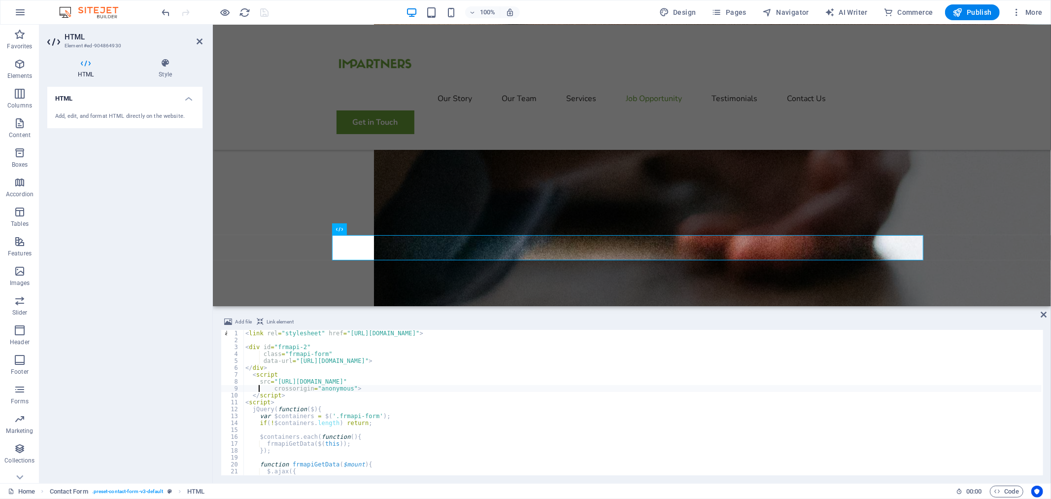
type textarea "crossorigin="anonymous">"
click at [277, 80] on div "Our Story Our Team Services Job Opportunity Testimonials Contact Us Get in Touch" at bounding box center [631, 86] width 839 height 125
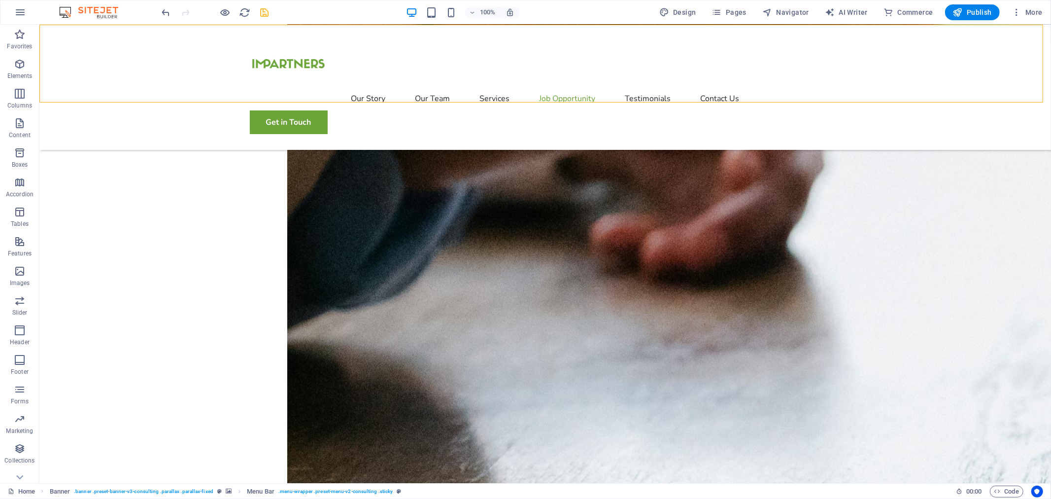
click at [262, 10] on icon "save" at bounding box center [264, 12] width 11 height 11
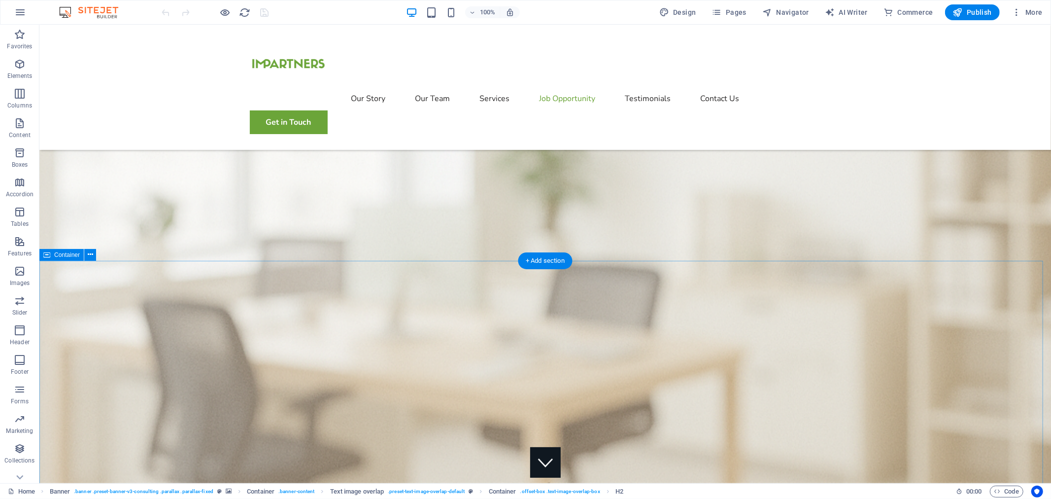
scroll to position [1643, 0]
